Goal: Task Accomplishment & Management: Manage account settings

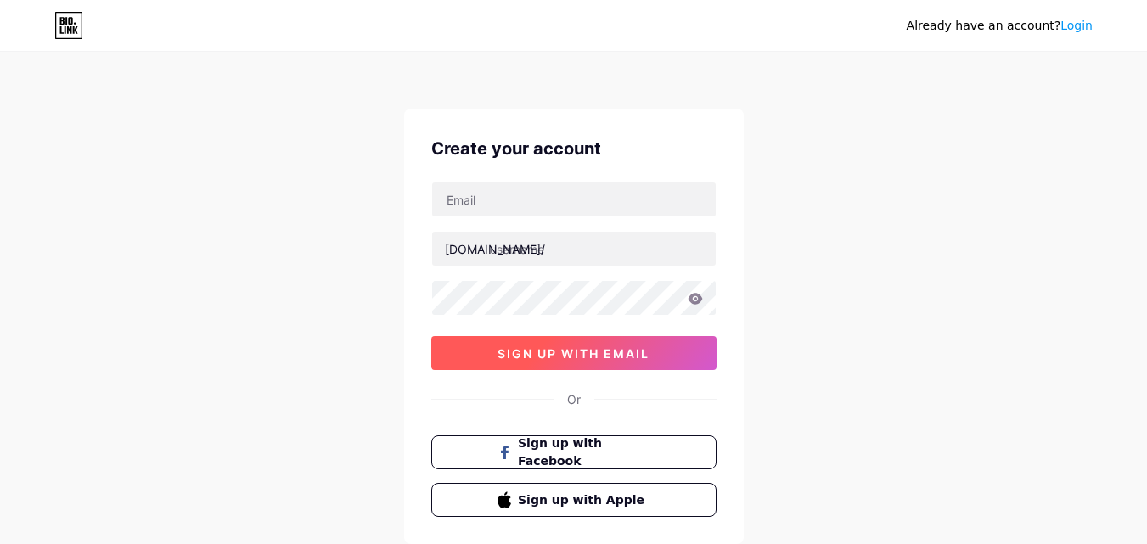
click at [597, 343] on button "sign up with email" at bounding box center [573, 353] width 285 height 34
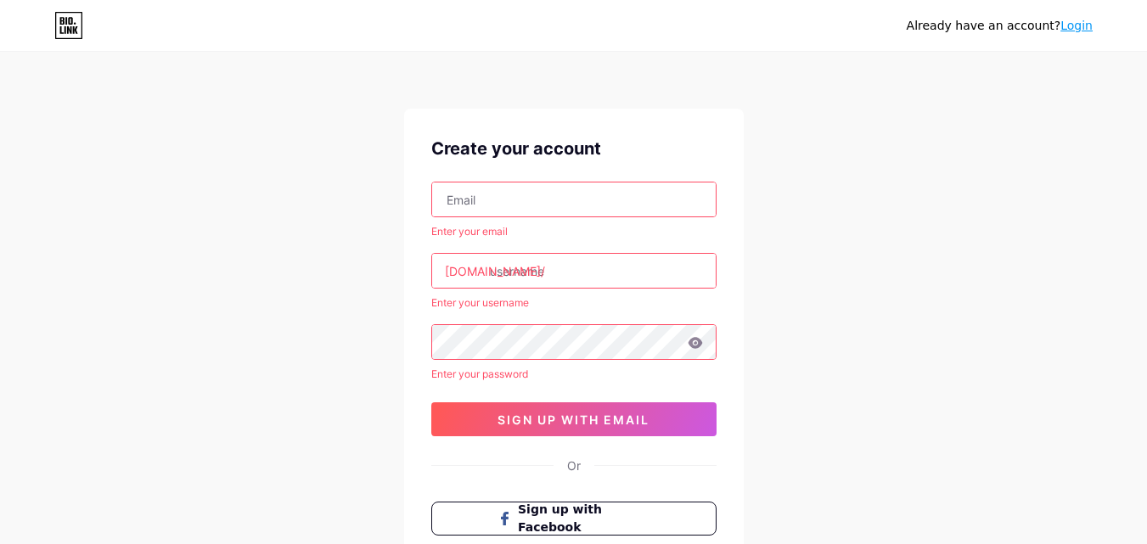
click at [513, 207] on input "text" at bounding box center [573, 199] width 283 height 34
type input "[EMAIL_ADDRESS][DOMAIN_NAME]"
click at [569, 265] on input "text" at bounding box center [573, 271] width 283 height 34
paste input "[DOMAIN_NAME]"
type input "[EMAIL_ADDRESS][DOMAIN_NAME]"
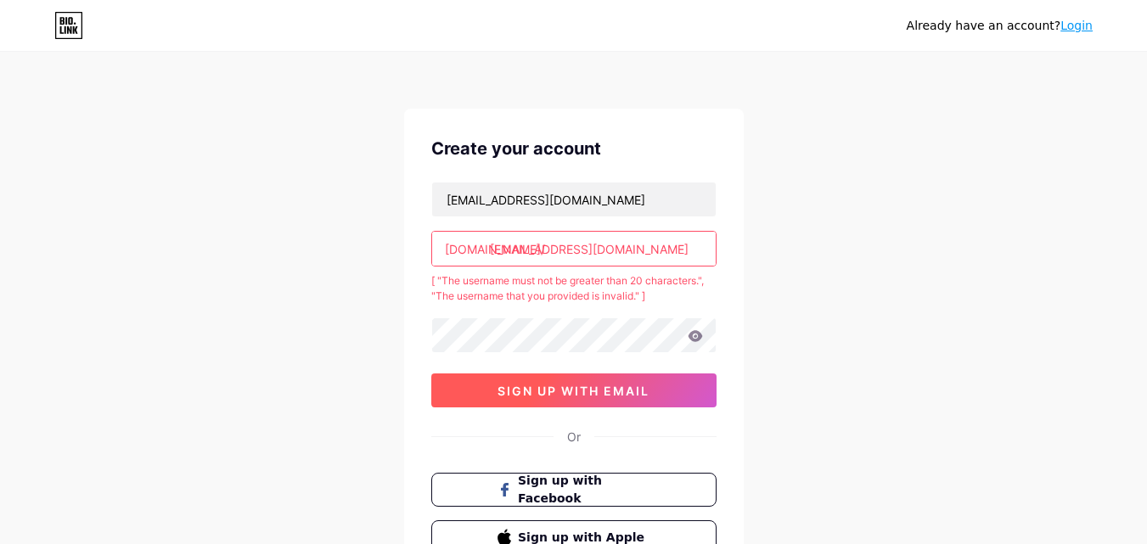
click at [578, 385] on span "sign up with email" at bounding box center [573, 391] width 152 height 14
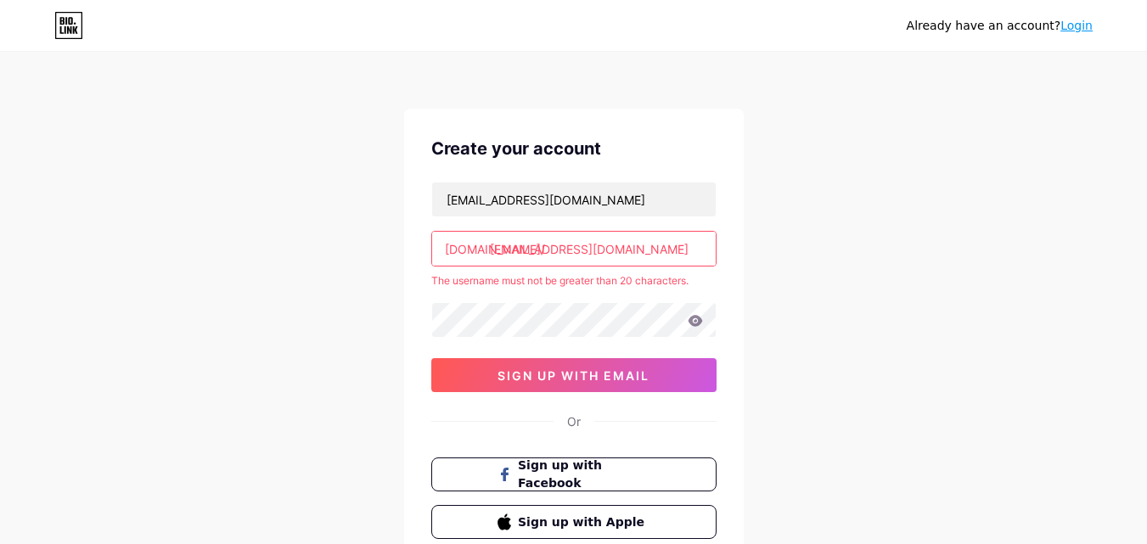
click at [658, 244] on input "rahulgupta88688311@gmail.com" at bounding box center [573, 249] width 283 height 34
click at [687, 254] on input "rahulgupta88688311@gmail.com" at bounding box center [573, 249] width 283 height 34
type input "r"
paste input "housepincode"
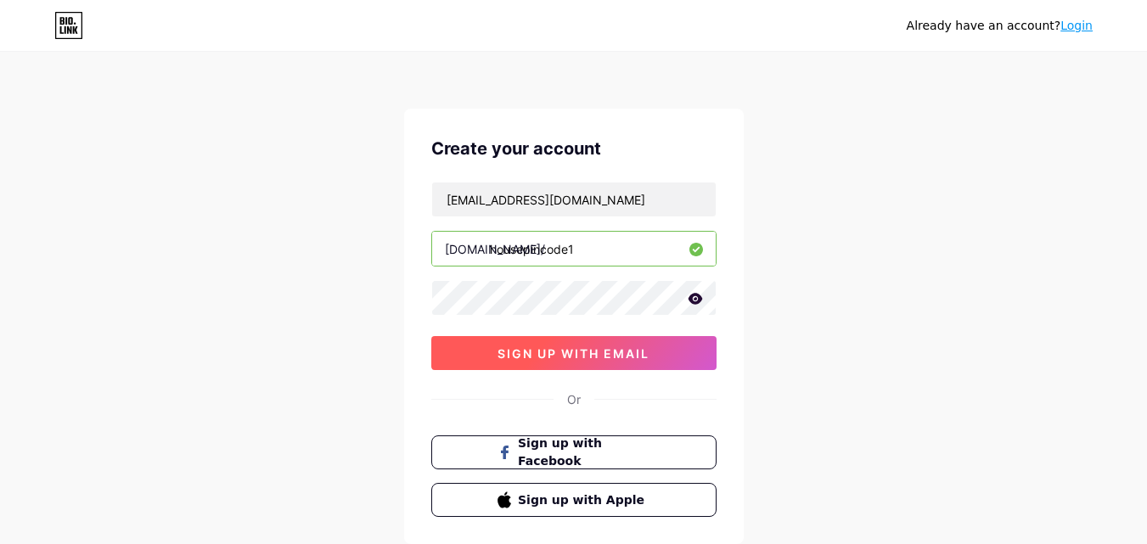
type input "housepincode1"
click at [595, 362] on button "sign up with email" at bounding box center [573, 353] width 285 height 34
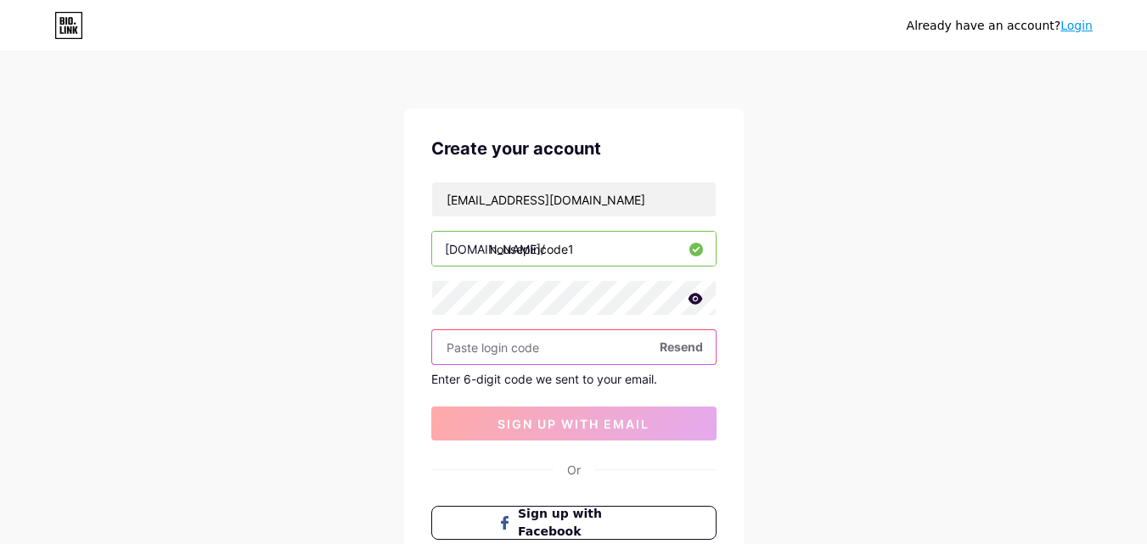
click at [547, 345] on input "text" at bounding box center [573, 347] width 283 height 34
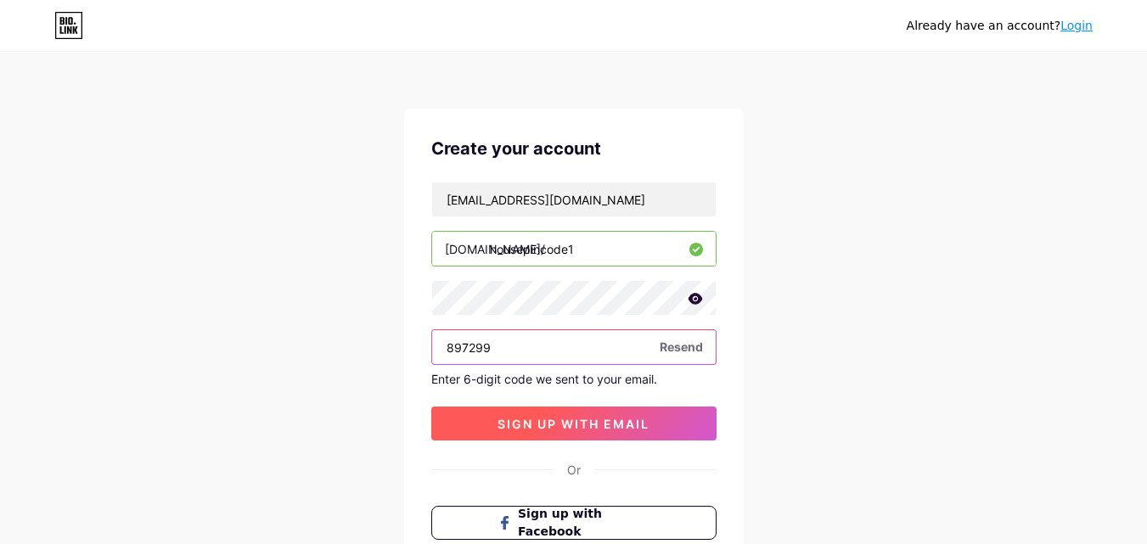
type input "897299"
click at [600, 407] on button "sign up with email" at bounding box center [573, 424] width 285 height 34
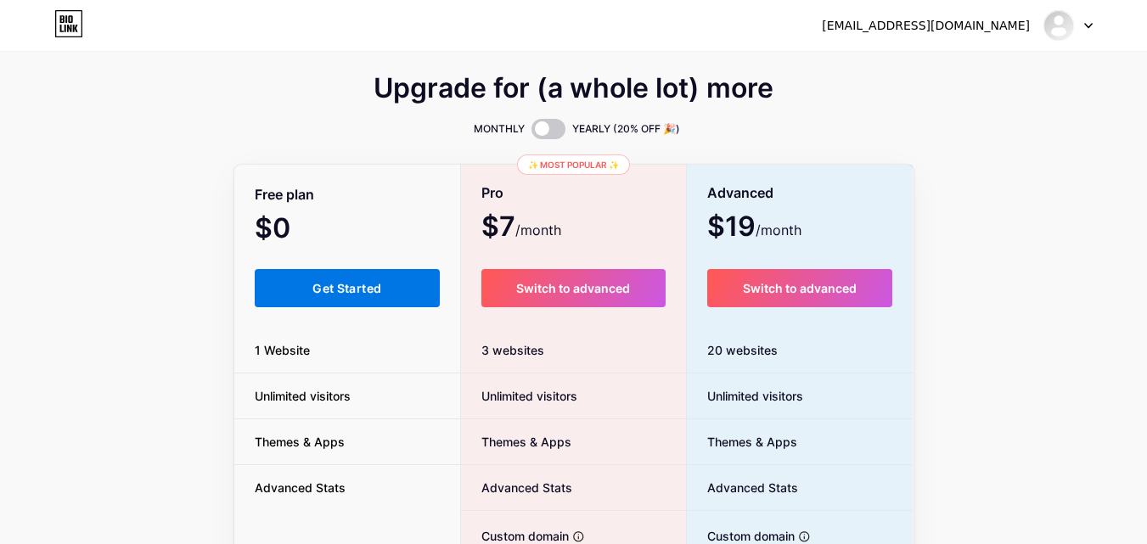
click at [332, 283] on span "Get Started" at bounding box center [346, 288] width 69 height 14
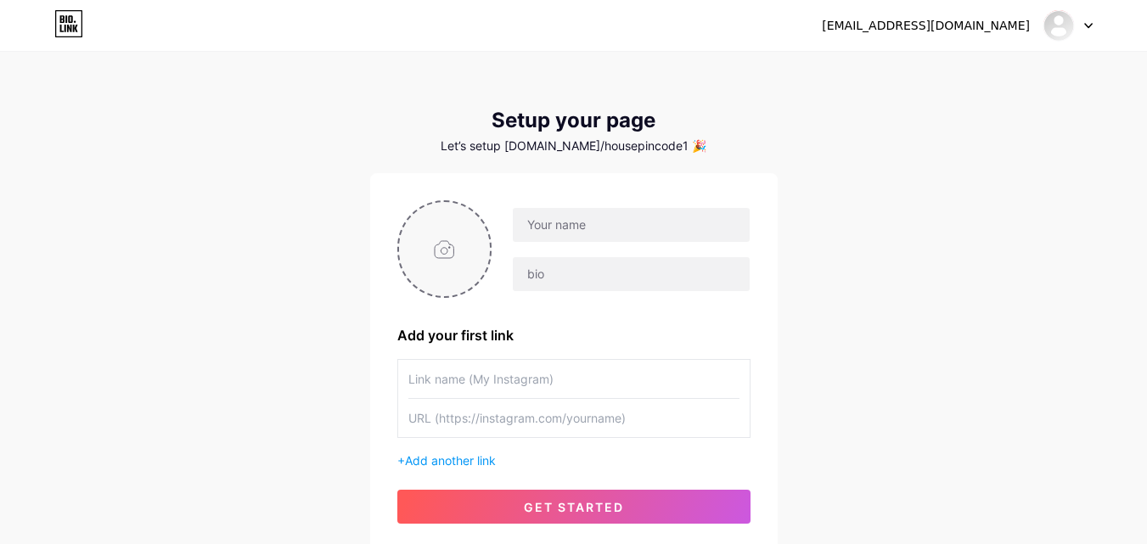
click at [446, 274] on input "file" at bounding box center [445, 249] width 92 height 94
type input "C:\fakepath\493965308_17951212598949800_2242037429493761337_n.jpg"
click at [570, 220] on input "text" at bounding box center [631, 225] width 236 height 34
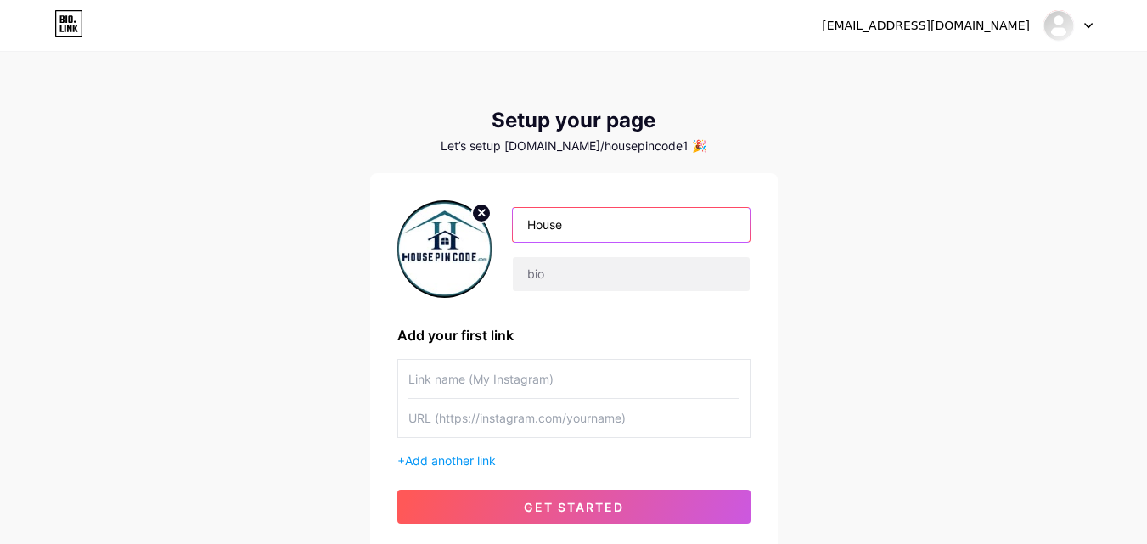
paste input "housepincod"
type input "Housepincode"
click at [530, 459] on div "+ Add another link" at bounding box center [573, 461] width 353 height 18
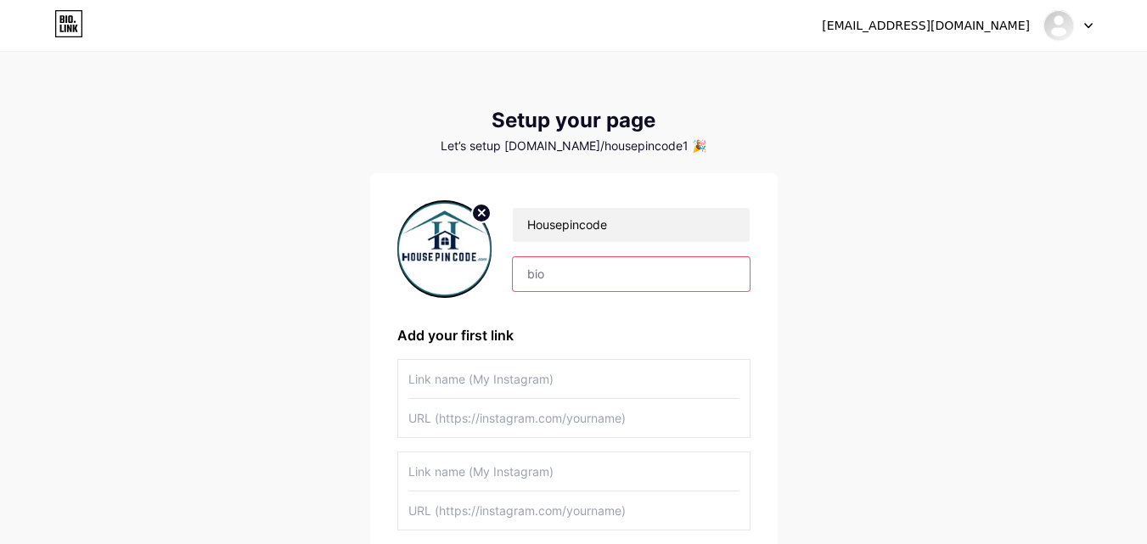
click at [578, 286] on input "text" at bounding box center [631, 274] width 236 height 34
paste input "Welcome to Housepincode.com, your trusted destination for premium real estate s…"
type input "Welcome to Housepincode.com, your trusted destination for premium real estate s…"
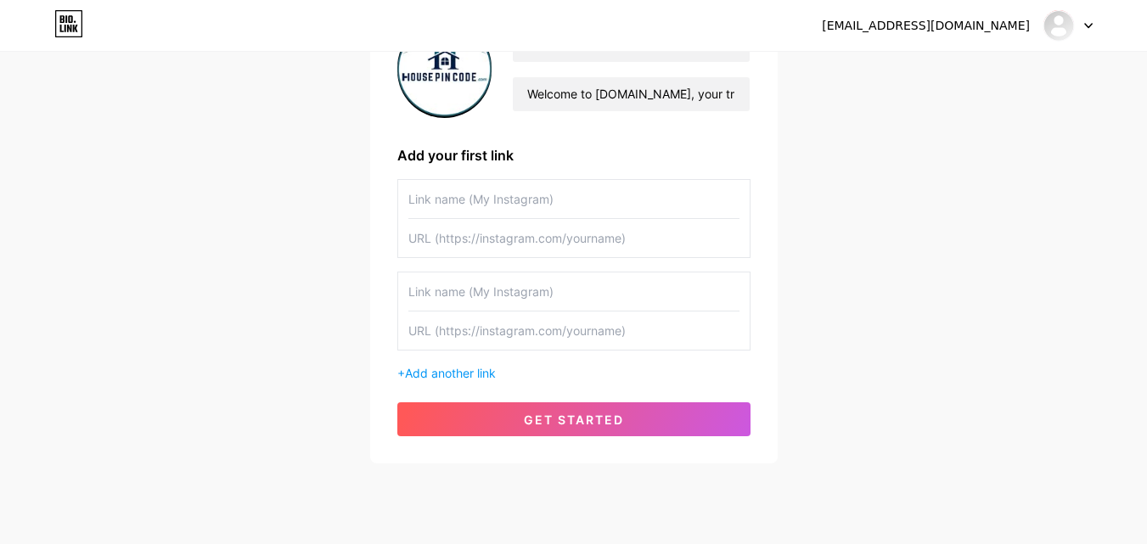
scroll to position [182, 0]
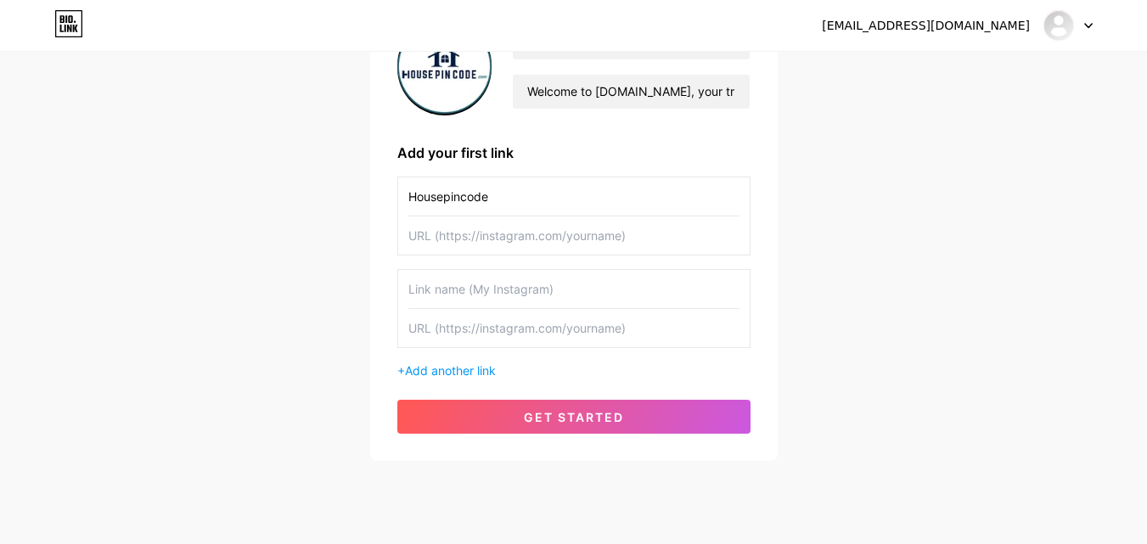
type input "Housepincode"
click at [561, 229] on input "text" at bounding box center [573, 235] width 331 height 38
paste input "http://Housepincode.com"
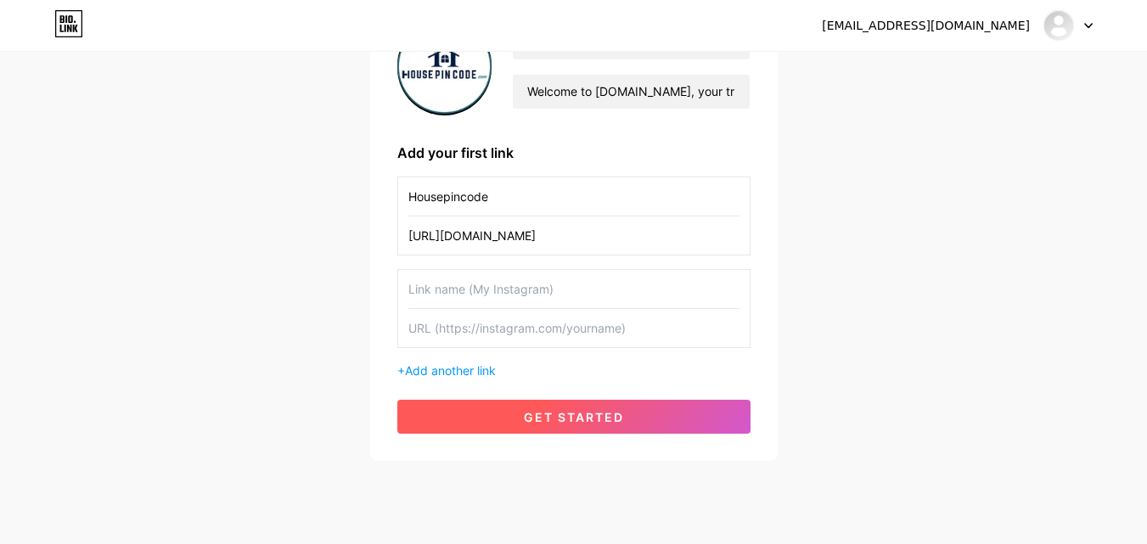
type input "http://Housepincode.com"
click at [588, 423] on span "get started" at bounding box center [574, 417] width 100 height 14
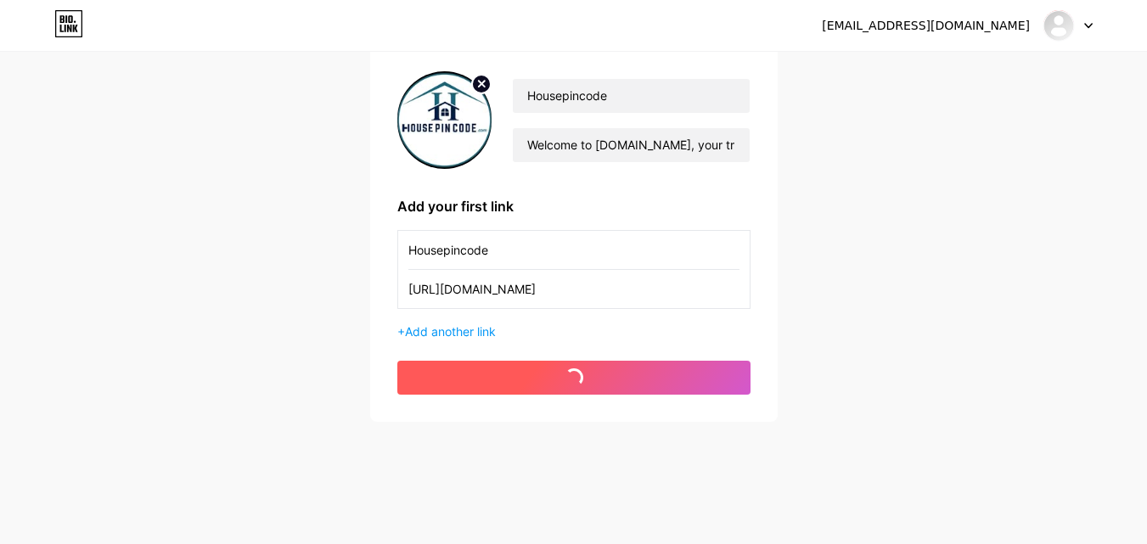
scroll to position [129, 0]
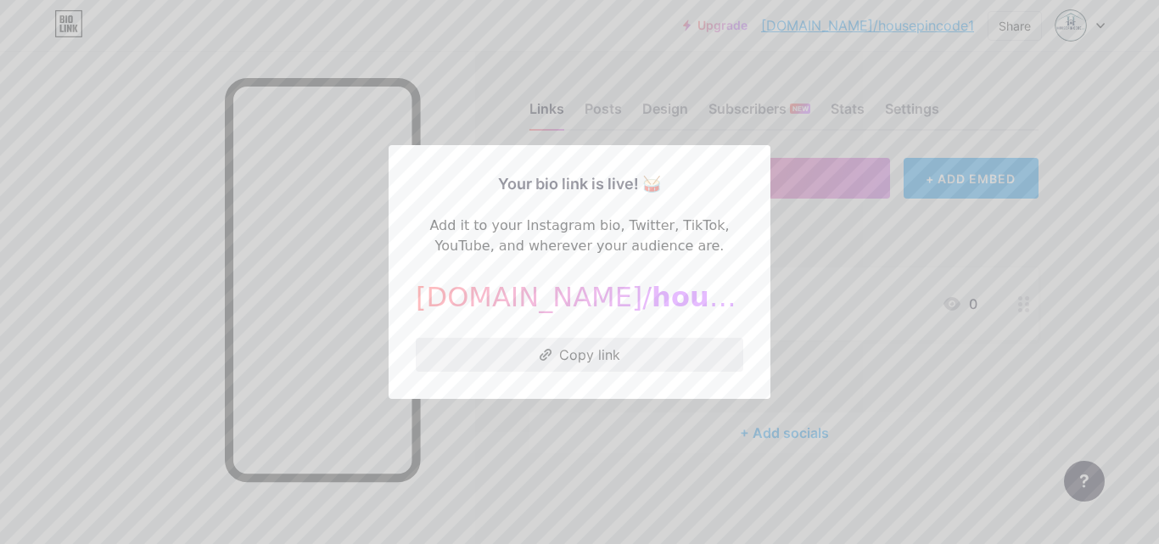
click at [620, 352] on button "Copy link" at bounding box center [580, 355] width 328 height 34
click at [834, 154] on div at bounding box center [579, 272] width 1159 height 544
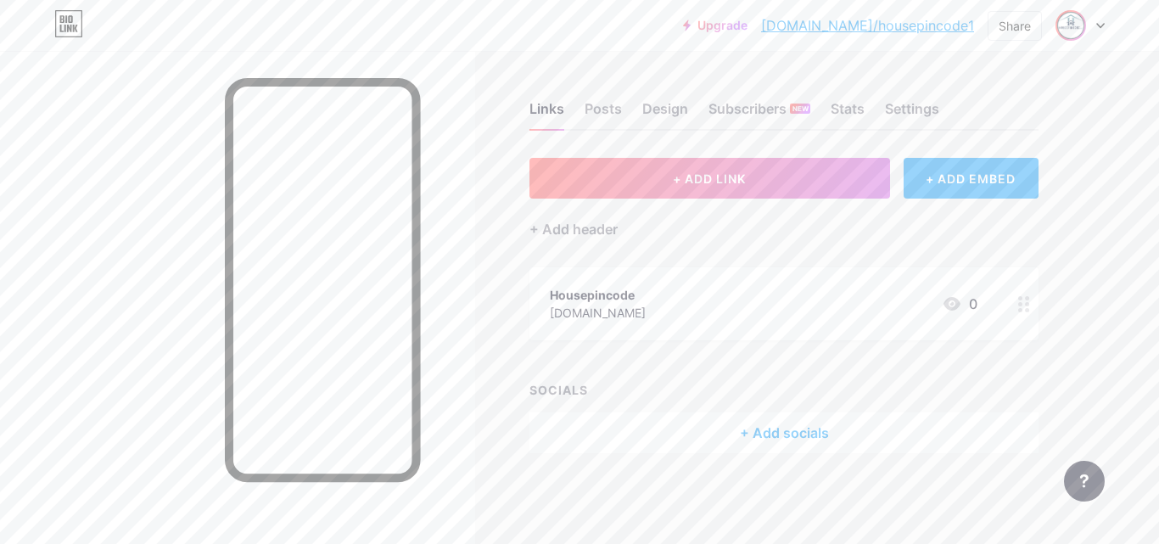
click at [1075, 24] on img at bounding box center [1071, 25] width 27 height 27
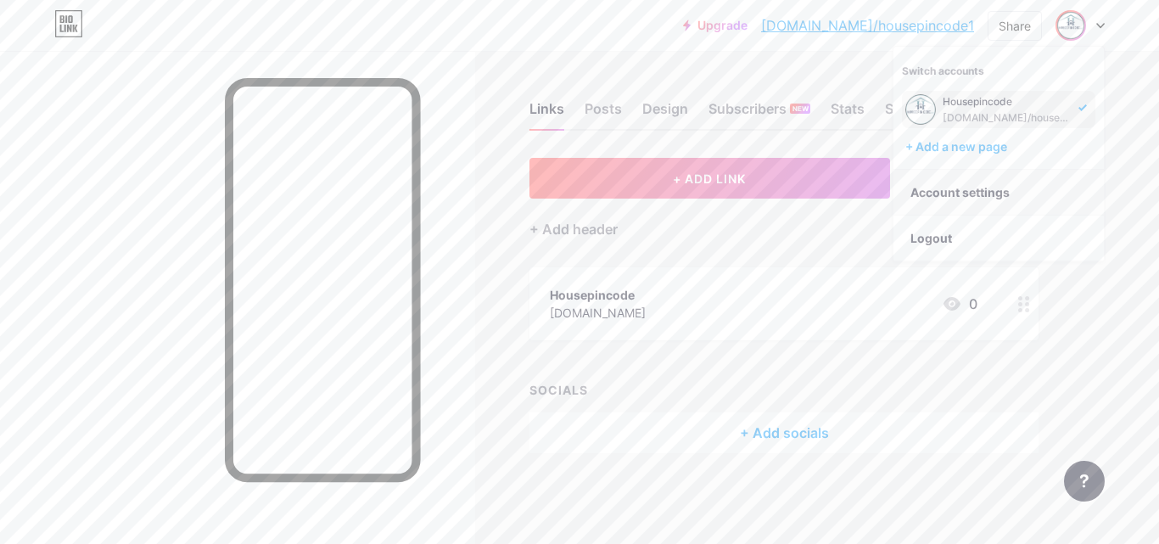
click at [946, 202] on link "Account settings" at bounding box center [999, 193] width 211 height 46
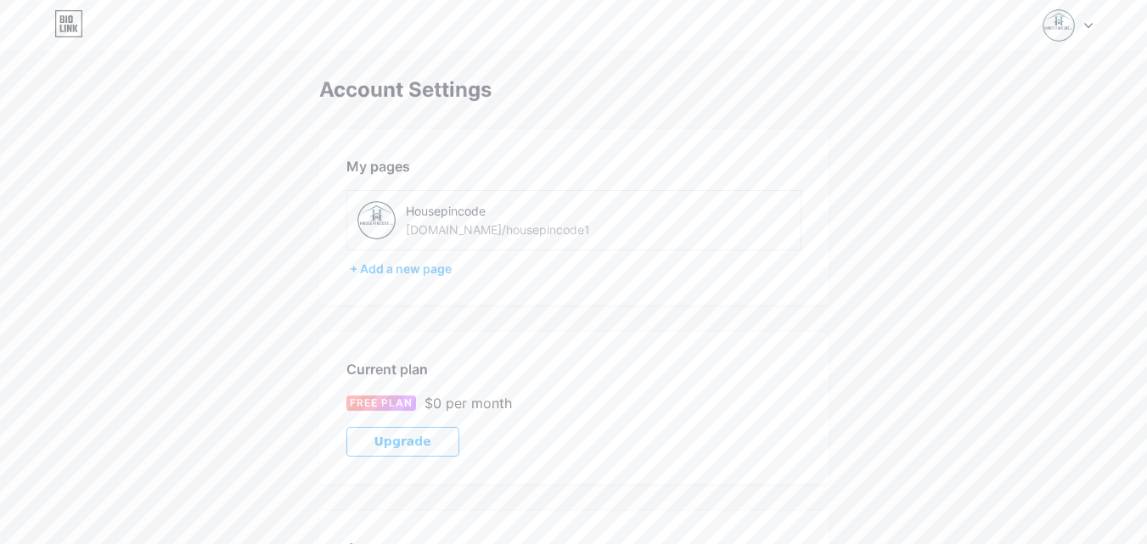
click at [1086, 24] on icon at bounding box center [1088, 26] width 7 height 4
click at [931, 207] on link "Dashboard" at bounding box center [986, 193] width 211 height 46
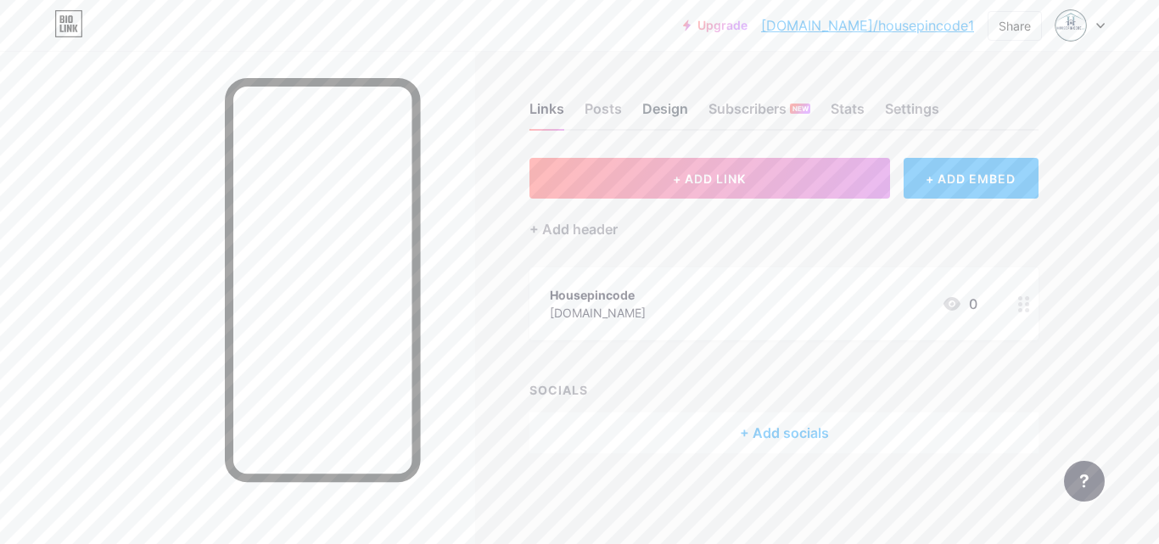
click at [681, 104] on div "Design" at bounding box center [666, 113] width 46 height 31
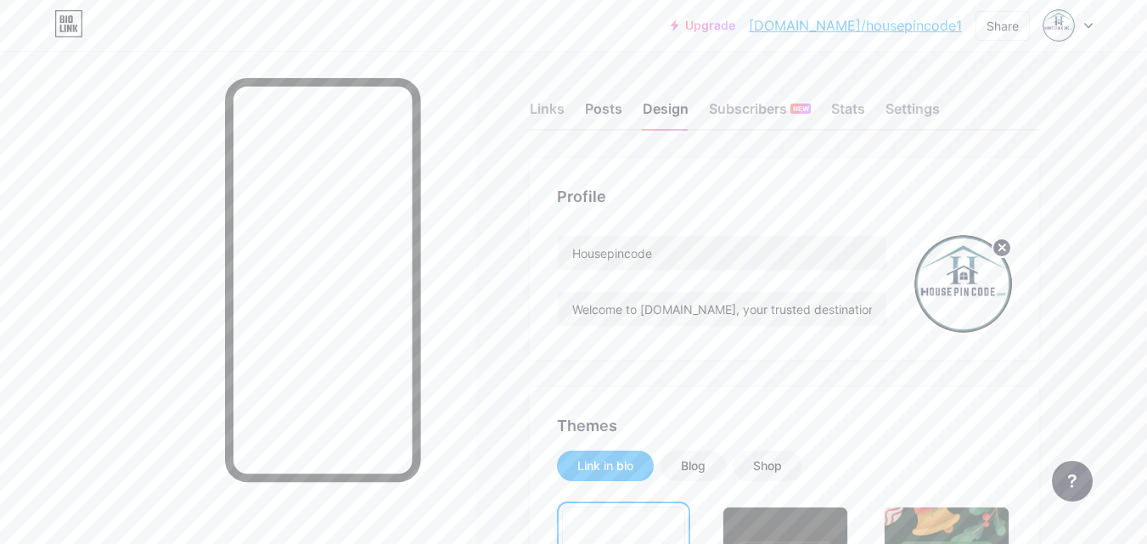
click at [598, 106] on div "Posts" at bounding box center [603, 113] width 37 height 31
click at [555, 105] on div "Links" at bounding box center [547, 113] width 35 height 31
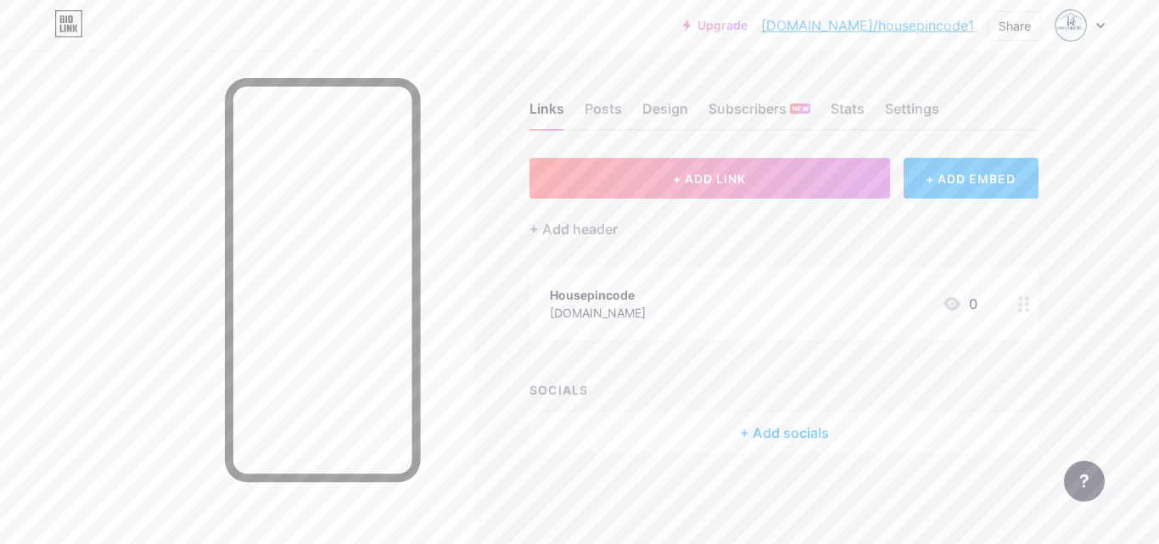
click at [622, 109] on div "Links Posts Design Subscribers NEW Stats Settings" at bounding box center [784, 100] width 509 height 59
click at [610, 113] on div "Posts" at bounding box center [603, 113] width 37 height 31
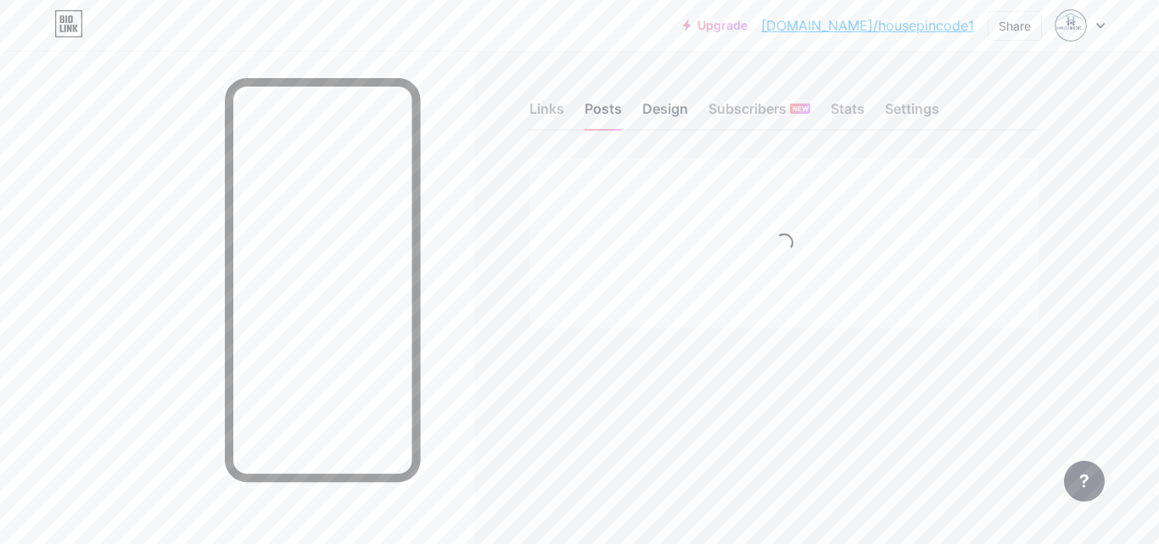
click at [679, 105] on div "Design" at bounding box center [666, 113] width 46 height 31
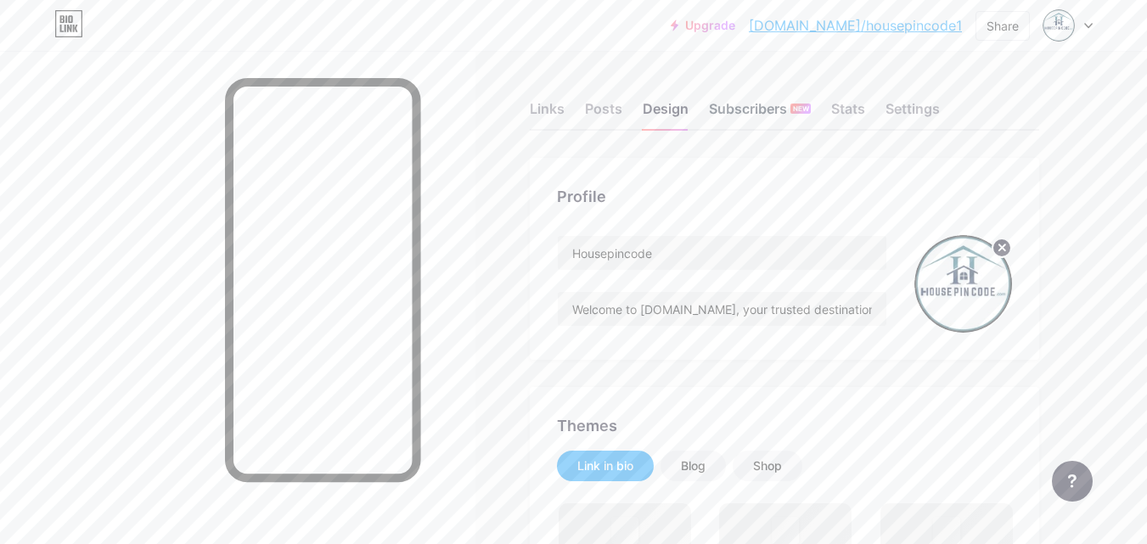
click at [756, 115] on div "Subscribers NEW" at bounding box center [760, 113] width 102 height 31
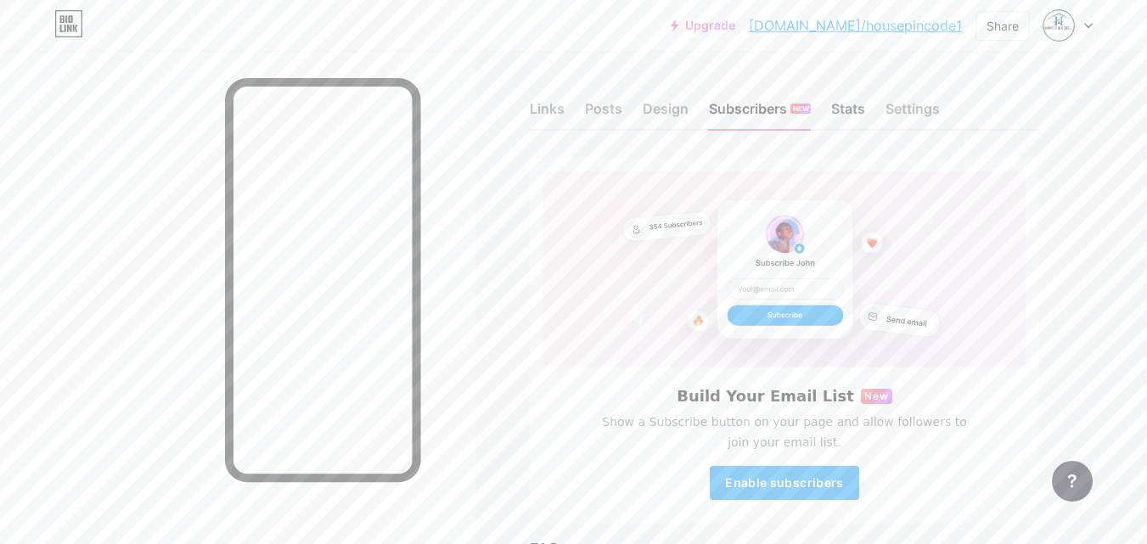
click at [847, 98] on div "Stats" at bounding box center [848, 113] width 34 height 31
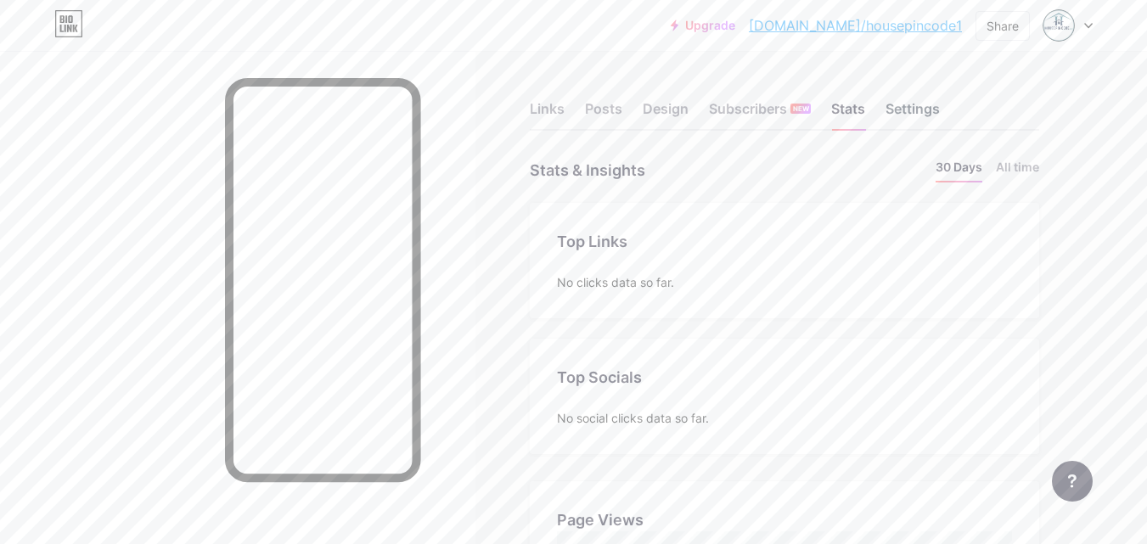
click at [919, 107] on div "Settings" at bounding box center [912, 113] width 54 height 31
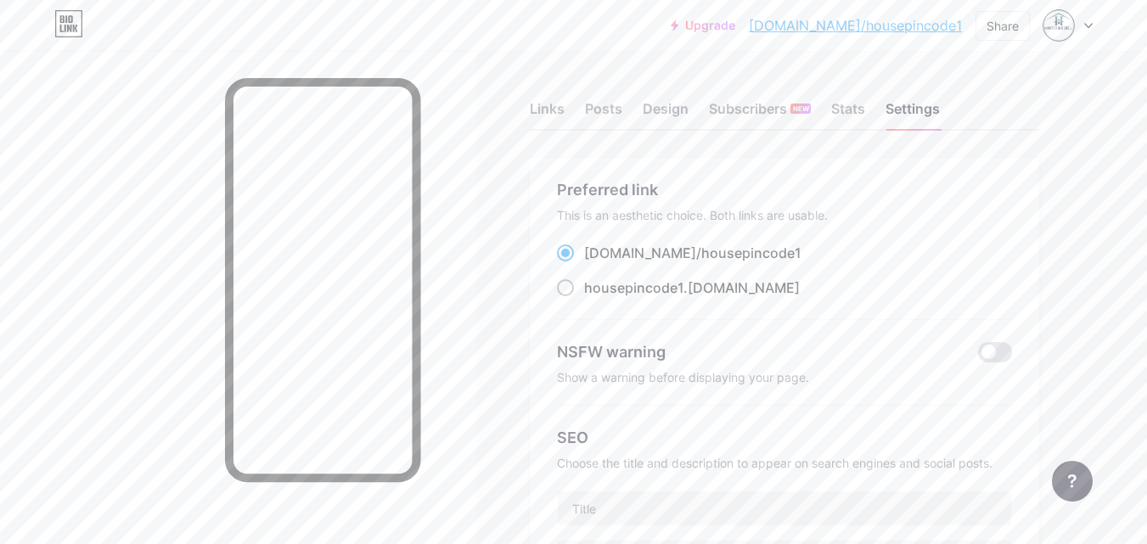
click at [561, 290] on span at bounding box center [565, 287] width 17 height 17
click at [584, 298] on input "housepincode1 .bio.link" at bounding box center [589, 303] width 11 height 11
radio input "true"
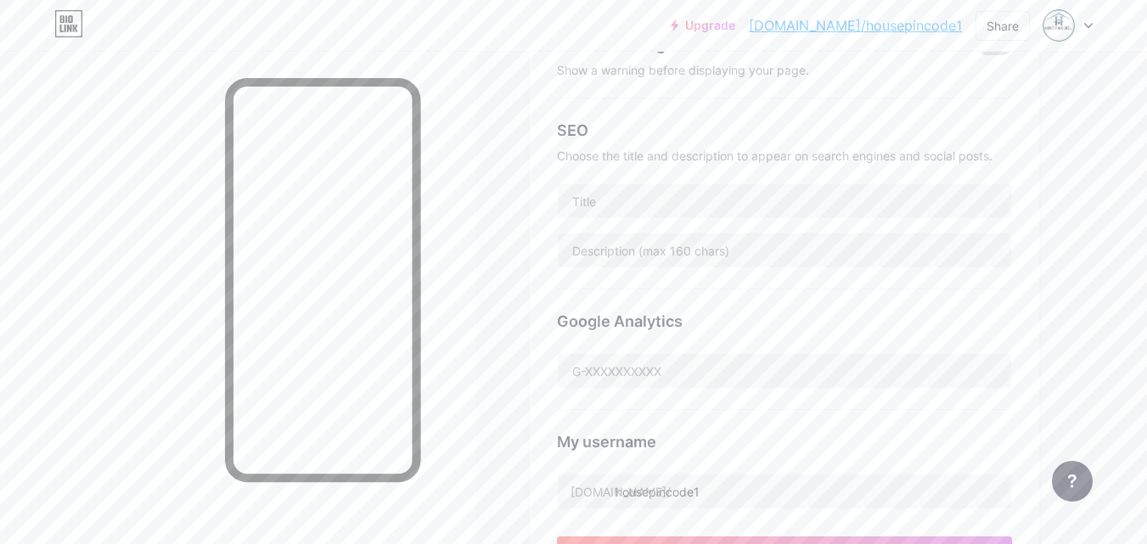
scroll to position [314, 0]
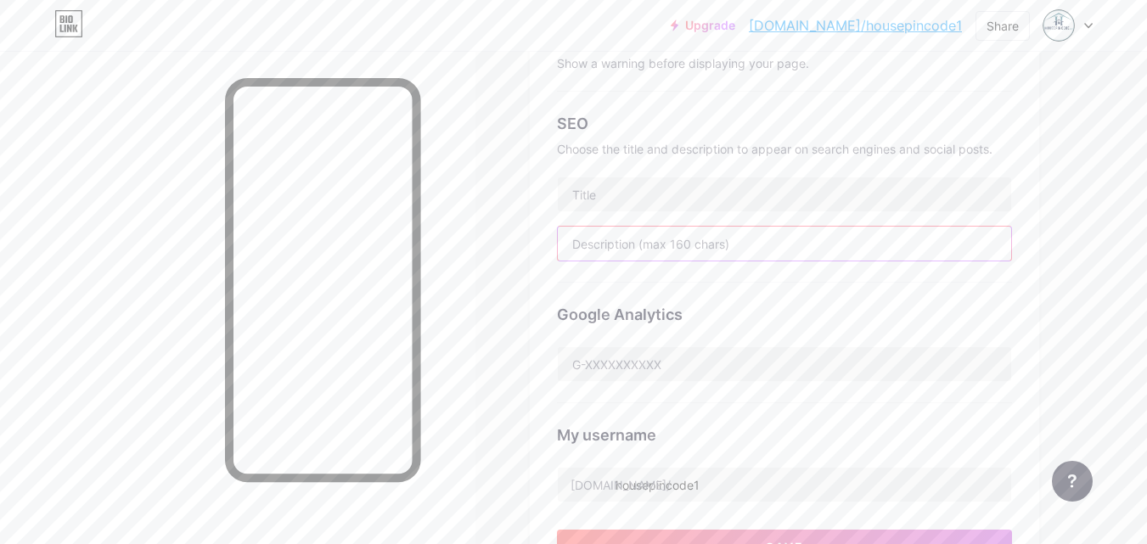
click at [677, 248] on input "text" at bounding box center [784, 244] width 453 height 34
paste input "Welcome to Housepincode.com, your trusted destination for premium real estate s…"
type input "Welcome to Housepincode.com, your trusted destination for premium real estate s…"
click at [630, 194] on input "text" at bounding box center [784, 194] width 453 height 34
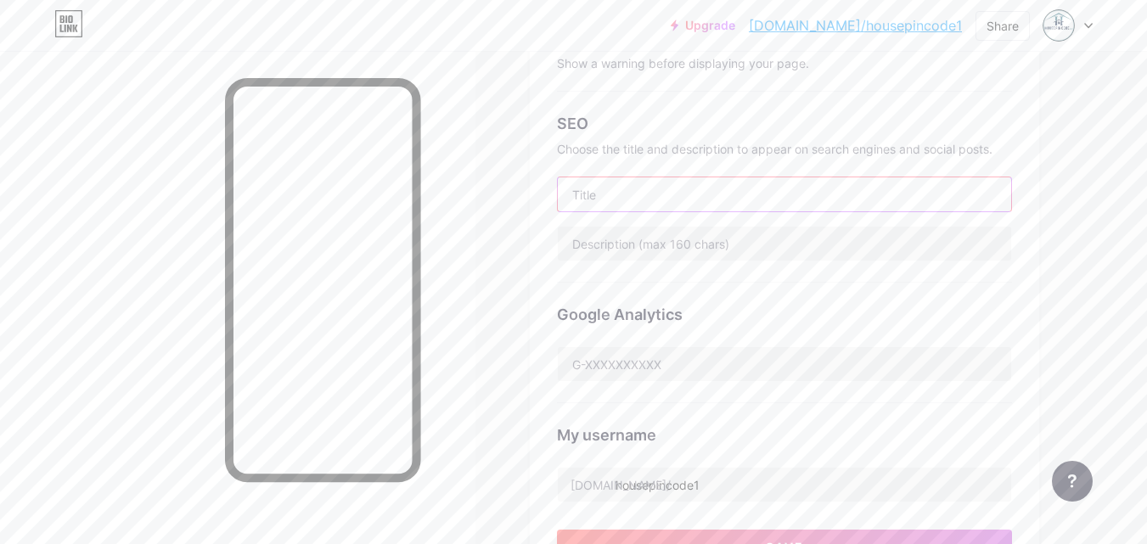
paste input "Welcome to Housepincode.com"
type input "Welcome to Housepincode"
paste input "Welcome to Housepincode.com, your trusted destination for premium real estate s…"
click at [586, 247] on input "Welcome to Housepincode.com, your trusted destination for premium real estate s…" at bounding box center [784, 244] width 453 height 34
paste input "text"
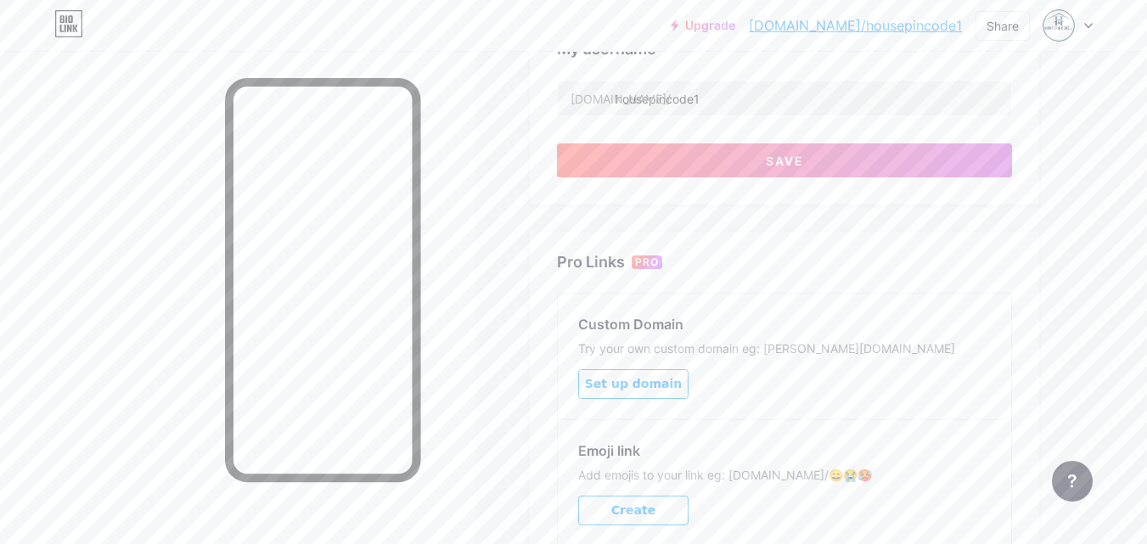
scroll to position [705, 0]
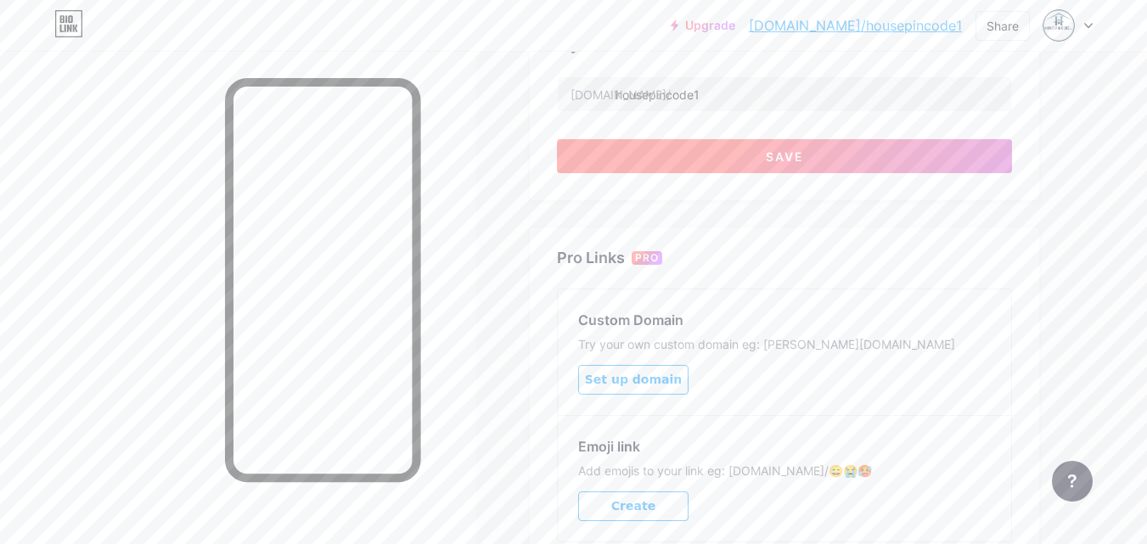
type input "Welcome to Housepincode, your trusted destination for premium real estate solut…"
click at [810, 151] on button "Save" at bounding box center [784, 156] width 455 height 34
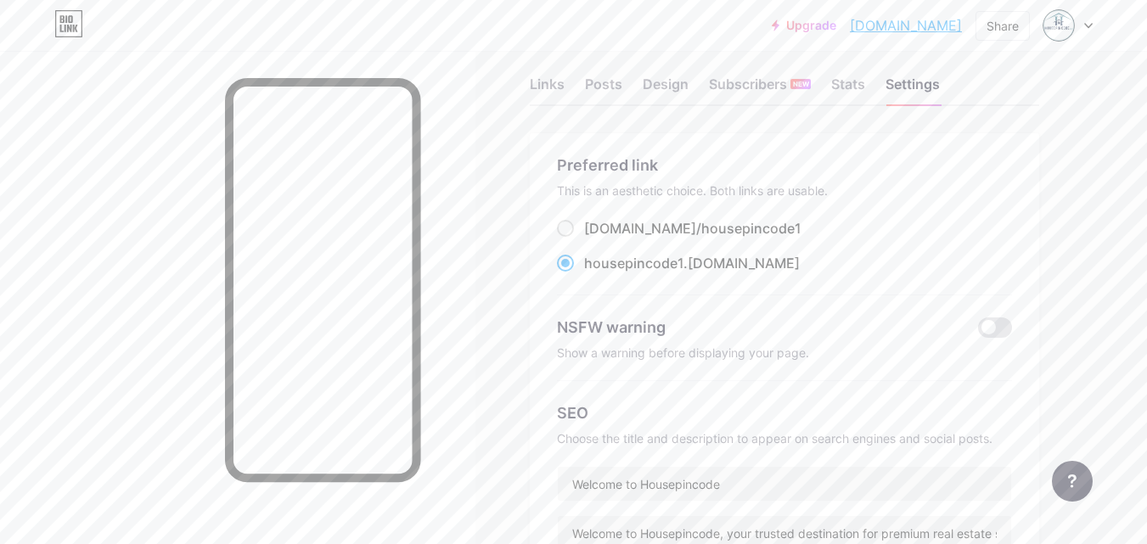
scroll to position [18, 0]
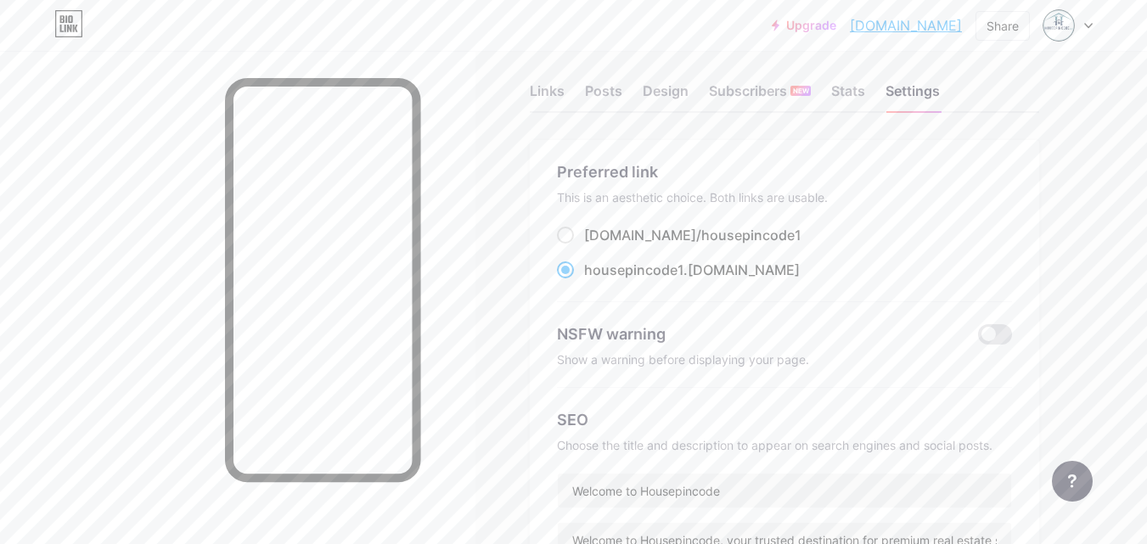
click at [1074, 26] on div at bounding box center [1067, 25] width 49 height 31
click at [981, 124] on div "[DOMAIN_NAME]/housepincode1" at bounding box center [995, 118] width 131 height 14
